Goal: Transaction & Acquisition: Purchase product/service

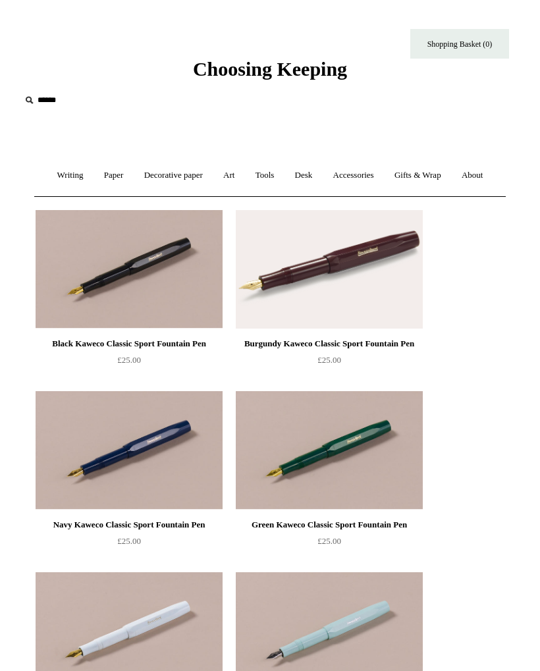
click at [206, 70] on span "Choosing Keeping" at bounding box center [270, 69] width 154 height 22
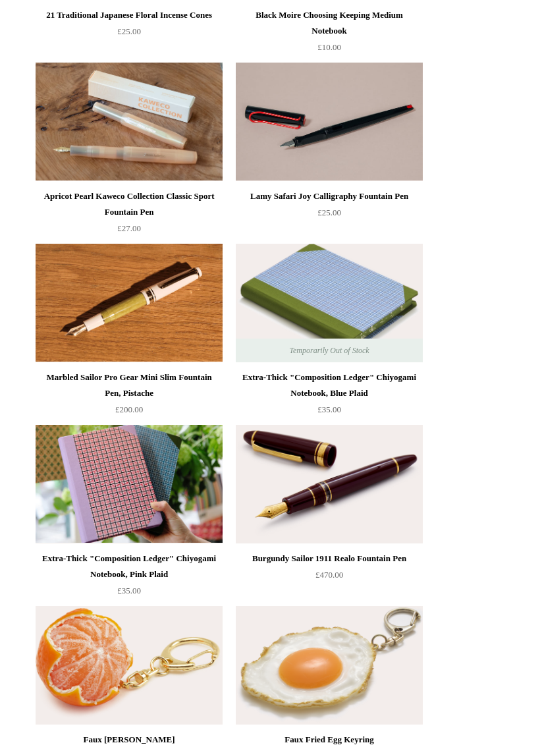
scroll to position [333, 0]
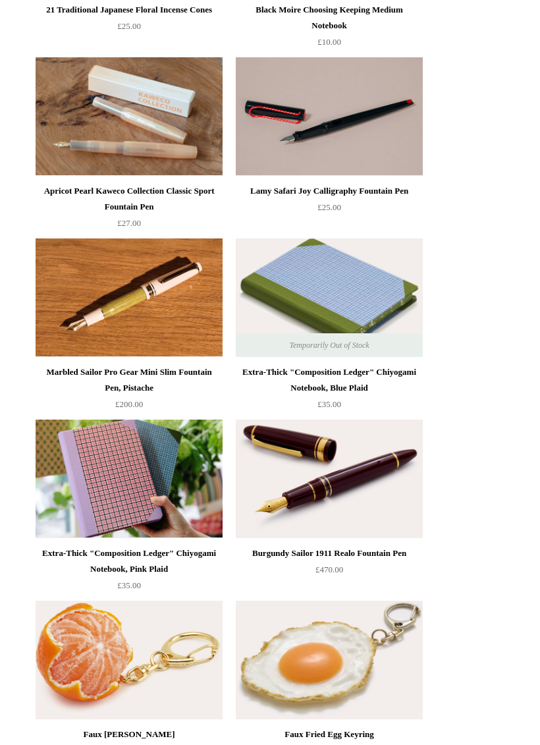
click at [369, 551] on div "Burgundy Sailor 1911 Realo Fountain Pen" at bounding box center [329, 554] width 180 height 16
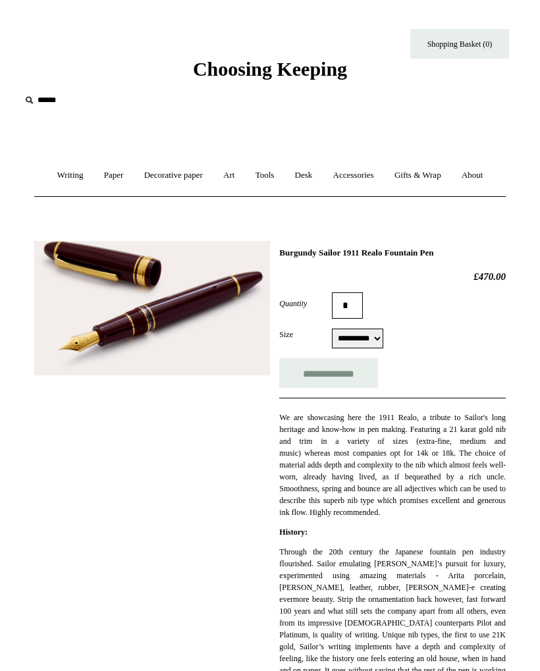
click at [380, 339] on select "**********" at bounding box center [357, 339] width 51 height 20
select select "******"
click at [61, 171] on link "Writing +" at bounding box center [70, 175] width 45 height 35
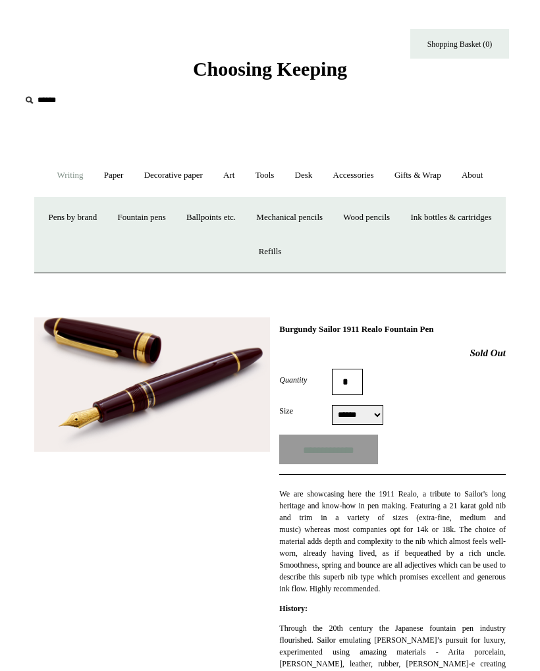
click at [103, 215] on link "Pens by brand +" at bounding box center [73, 217] width 67 height 35
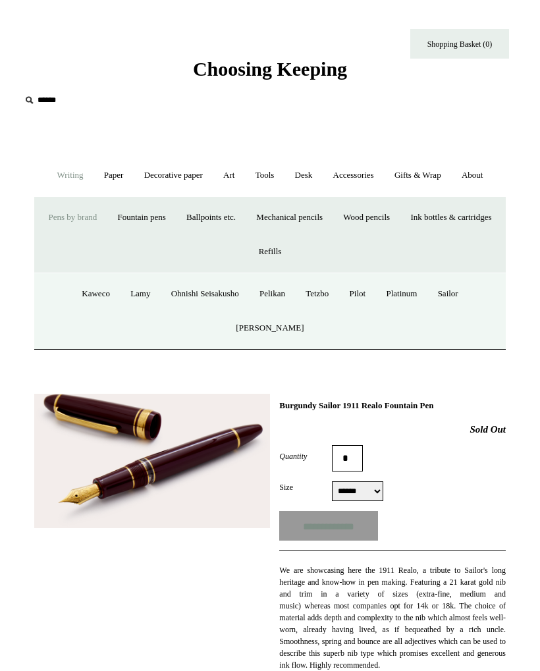
click at [175, 217] on link "Fountain pens +" at bounding box center [141, 217] width 67 height 35
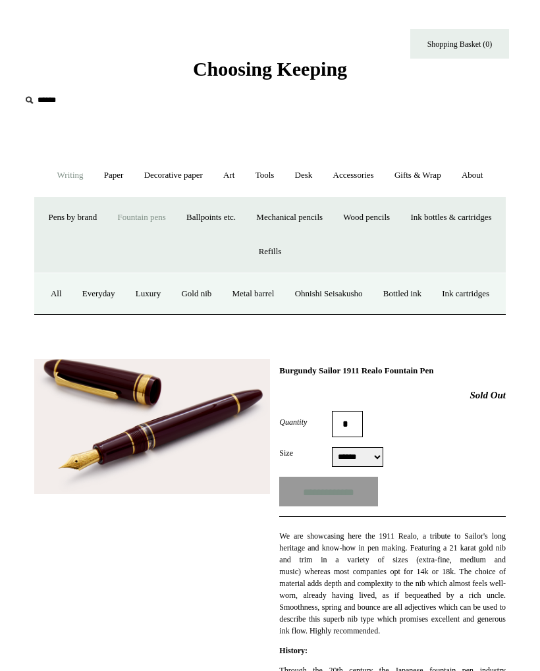
click at [71, 296] on link "All" at bounding box center [56, 294] width 30 height 35
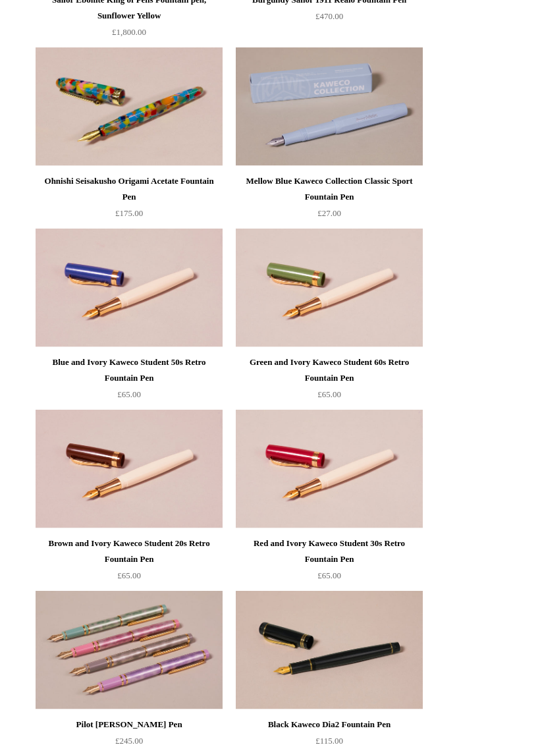
scroll to position [6503, 0]
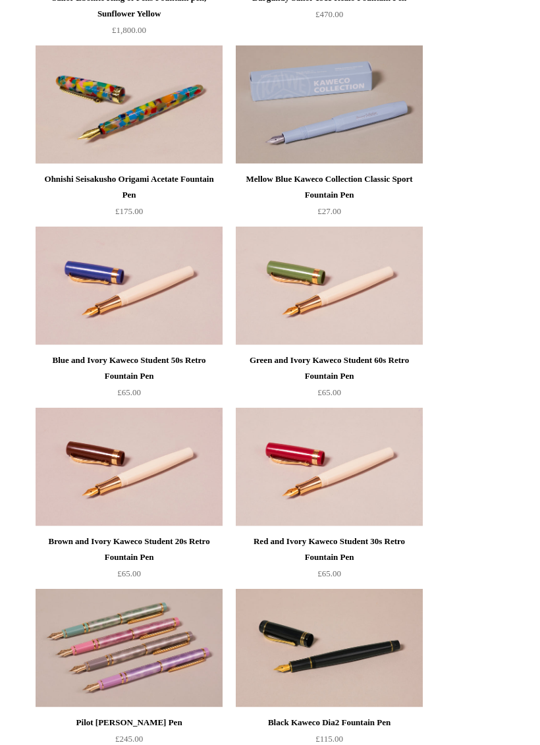
click at [375, 485] on img at bounding box center [329, 467] width 187 height 119
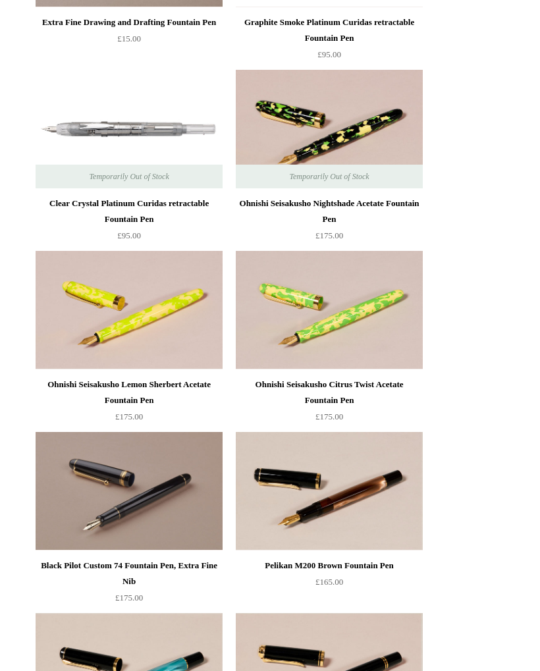
scroll to position [5110, 0]
